Goal: Find specific page/section: Find specific page/section

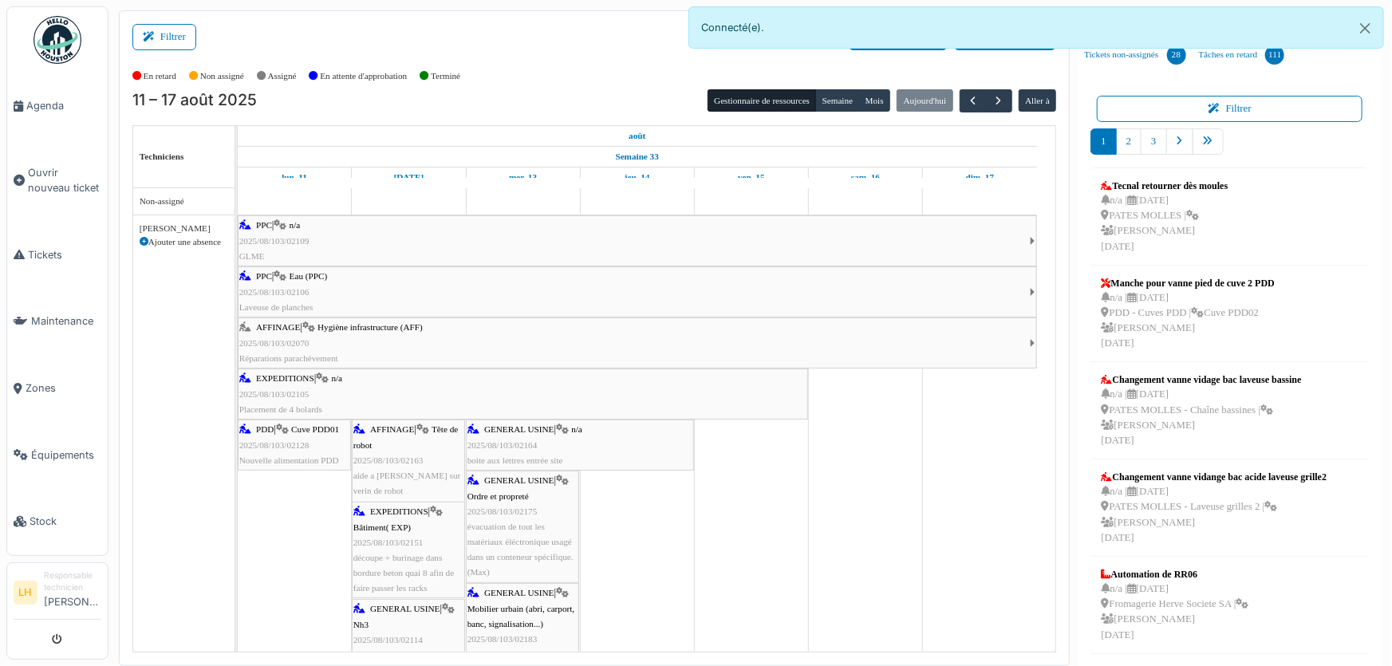
scroll to position [2537, 0]
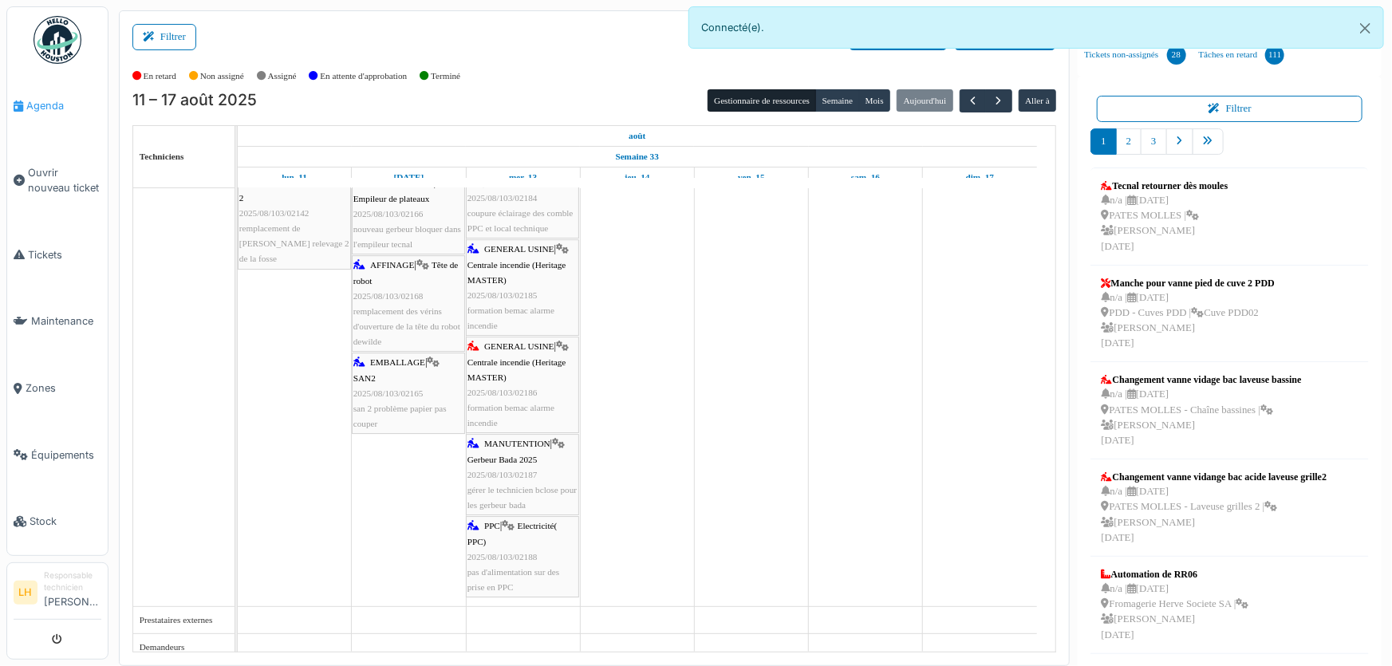
click at [65, 114] on link "Agenda" at bounding box center [57, 106] width 100 height 67
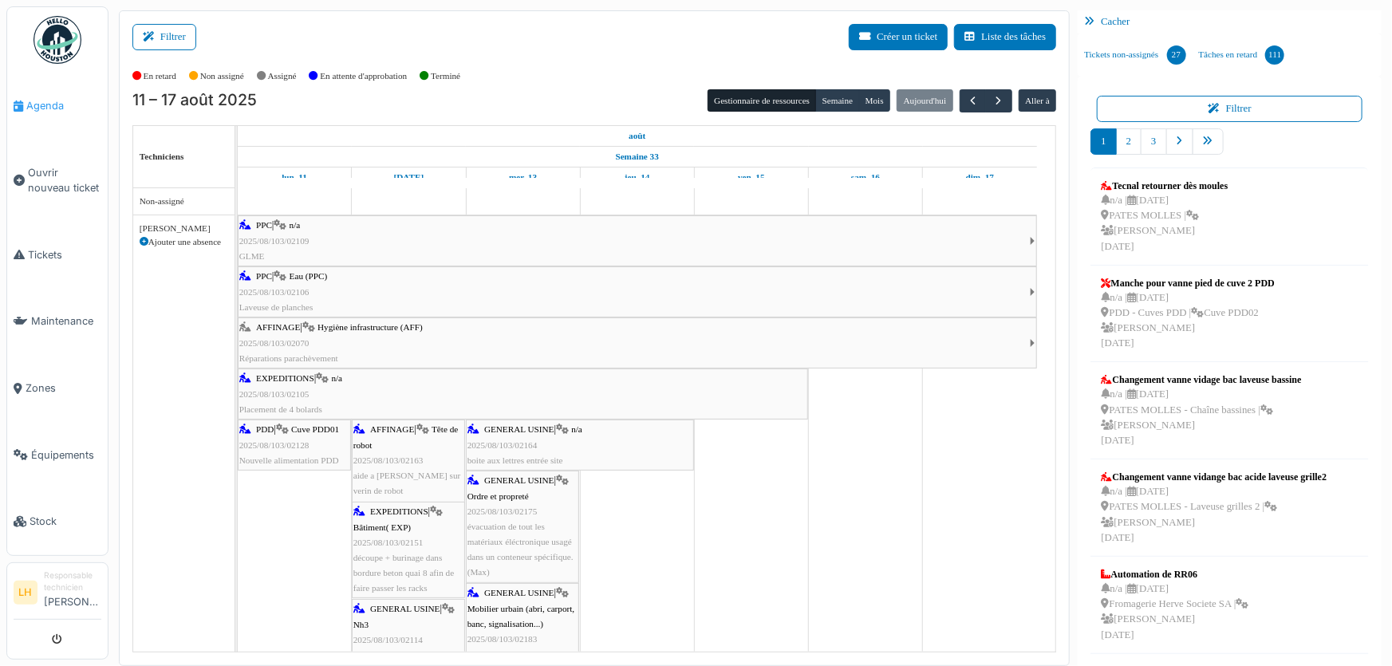
click at [36, 109] on span "Agenda" at bounding box center [63, 105] width 75 height 15
click at [39, 100] on span "Agenda" at bounding box center [63, 105] width 75 height 15
click at [60, 53] on img at bounding box center [57, 40] width 48 height 48
